Goal: Task Accomplishment & Management: Use online tool/utility

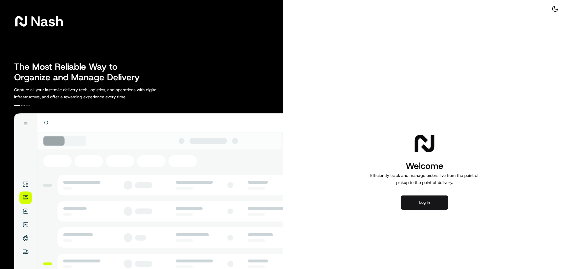
click at [427, 205] on button "Log in" at bounding box center [424, 202] width 47 height 14
